Goal: Find specific page/section: Find specific page/section

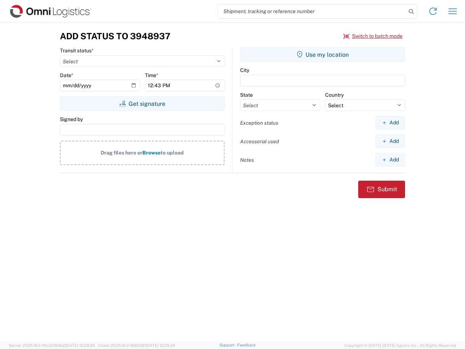
click at [312, 11] on input "search" at bounding box center [312, 11] width 188 height 14
click at [412, 12] on icon at bounding box center [412, 12] width 10 height 10
click at [433, 11] on icon at bounding box center [434, 11] width 12 height 12
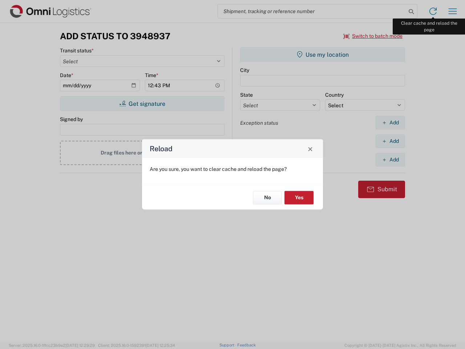
click at [453, 11] on div "Reload Are you sure, you want to clear cache and reload the page? No Yes" at bounding box center [232, 174] width 465 height 349
click at [373, 36] on div "Reload Are you sure, you want to clear cache and reload the page? No Yes" at bounding box center [232, 174] width 465 height 349
click at [142, 104] on div "Reload Are you sure, you want to clear cache and reload the page? No Yes" at bounding box center [232, 174] width 465 height 349
click at [323, 55] on div "Reload Are you sure, you want to clear cache and reload the page? No Yes" at bounding box center [232, 174] width 465 height 349
click at [391, 123] on div "Reload Are you sure, you want to clear cache and reload the page? No Yes" at bounding box center [232, 174] width 465 height 349
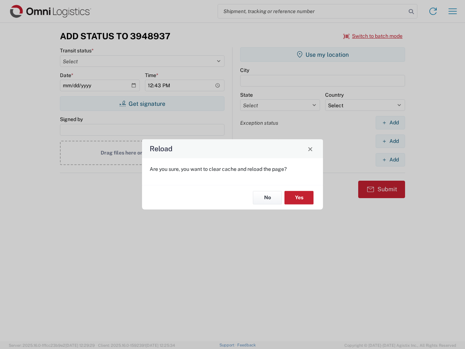
click at [391, 141] on div "Reload Are you sure, you want to clear cache and reload the page? No Yes" at bounding box center [232, 174] width 465 height 349
click at [391, 160] on div "Reload Are you sure, you want to clear cache and reload the page? No Yes" at bounding box center [232, 174] width 465 height 349
